Goal: Use online tool/utility: Utilize a website feature to perform a specific function

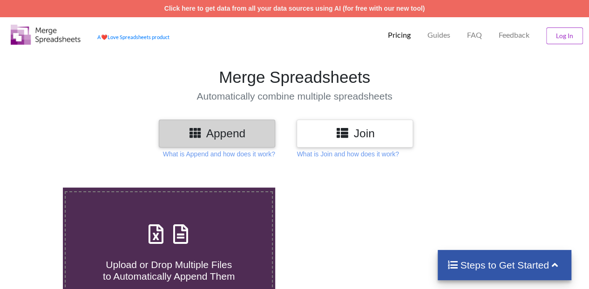
click at [251, 134] on h3 "Append" at bounding box center [217, 133] width 102 height 13
click at [219, 218] on label "Upload or Drop Multiple Files to Automatically Append Them" at bounding box center [169, 251] width 208 height 120
click at [39, 188] on input "Upload or Drop Multiple Files to Automatically Append Them" at bounding box center [39, 188] width 0 height 0
type input "C:\fakepath\EXPORT_WORK_RELATIONSHIP_eBS.xls"
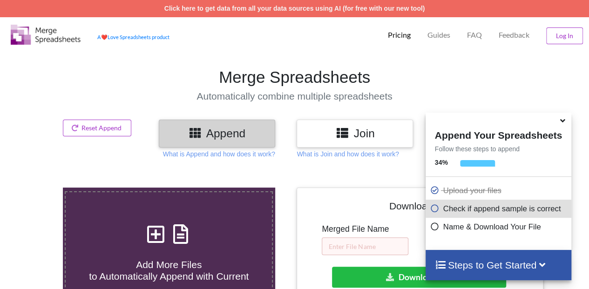
scroll to position [369, 0]
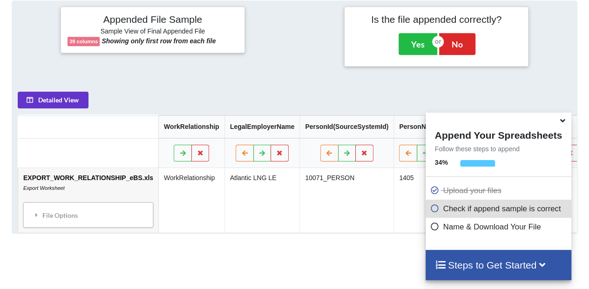
click at [207, 100] on div "Detailed View" at bounding box center [128, 100] width 221 height 17
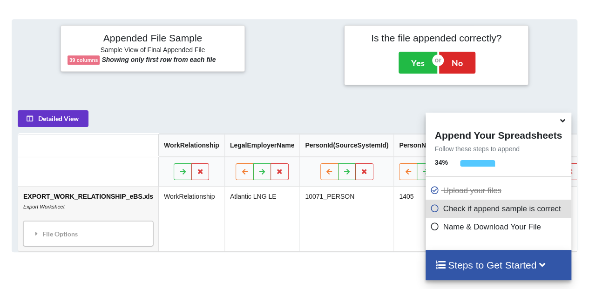
click at [479, 124] on div at bounding box center [498, 120] width 146 height 14
click at [446, 67] on button "No" at bounding box center [457, 62] width 36 height 21
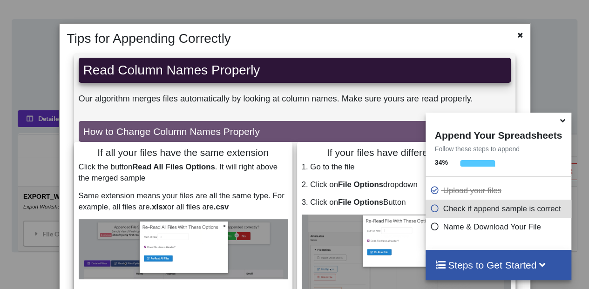
drag, startPoint x: 482, startPoint y: 118, endPoint x: 449, endPoint y: 133, distance: 35.4
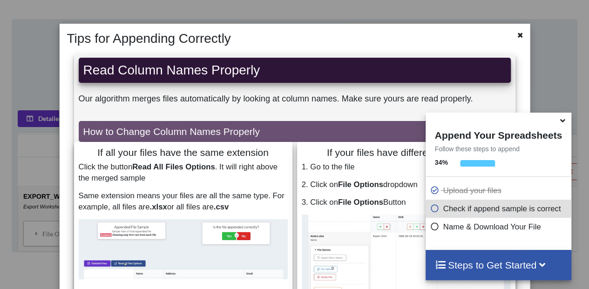
click at [449, 133] on div "Append Your Spreadsheets Follow these steps to append 34 % Upload your files Ch…" at bounding box center [498, 181] width 146 height 137
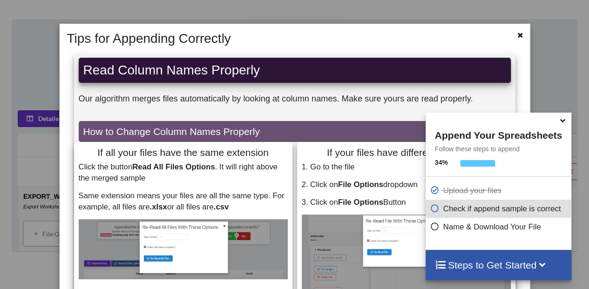
click at [450, 68] on h2 "Read Column Names Properly" at bounding box center [294, 70] width 422 height 16
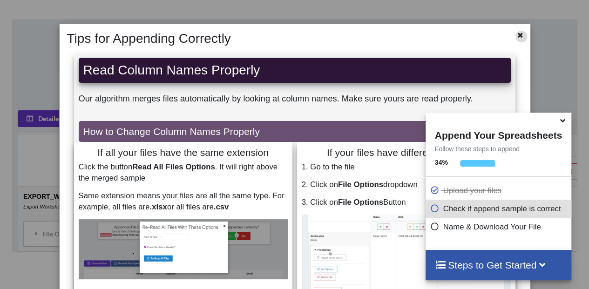
click at [516, 36] on icon at bounding box center [520, 34] width 8 height 7
